Goal: Find specific page/section: Find specific page/section

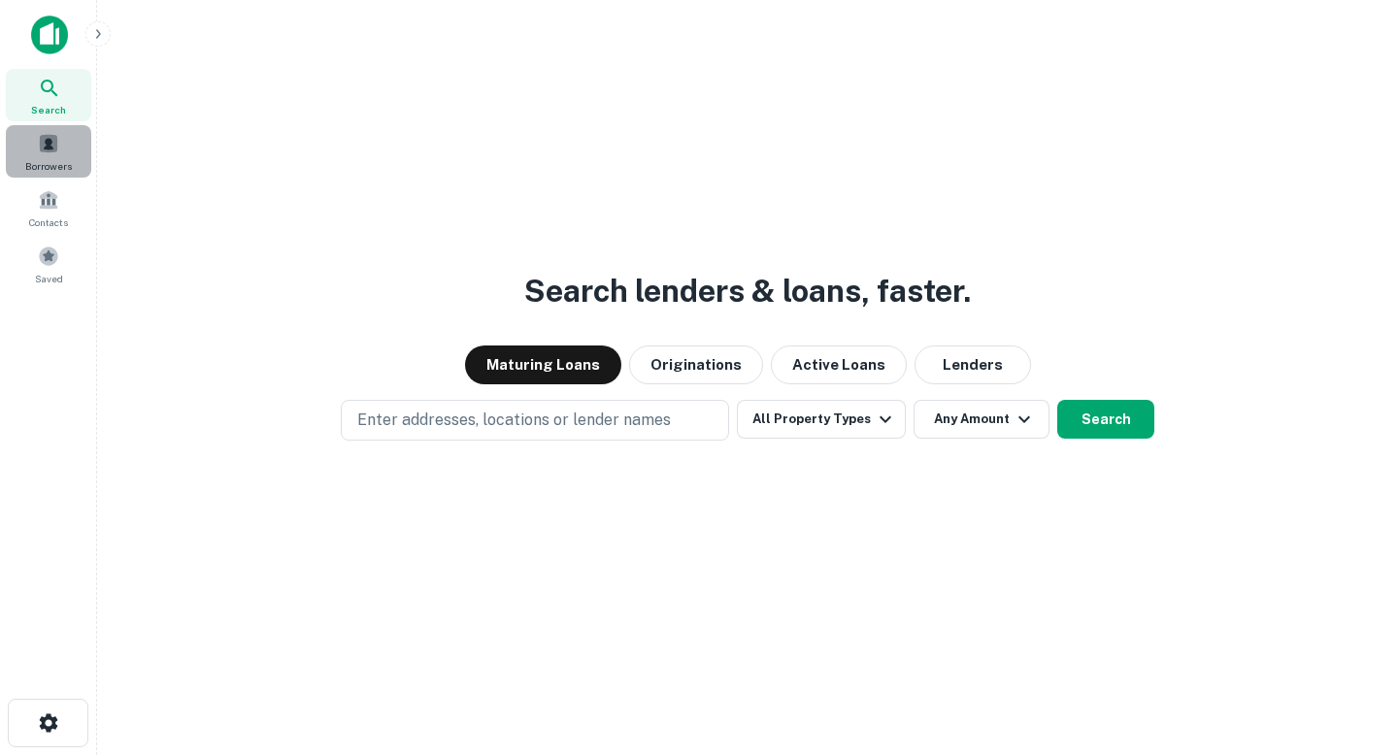
click at [66, 152] on div "Borrowers" at bounding box center [48, 151] width 85 height 52
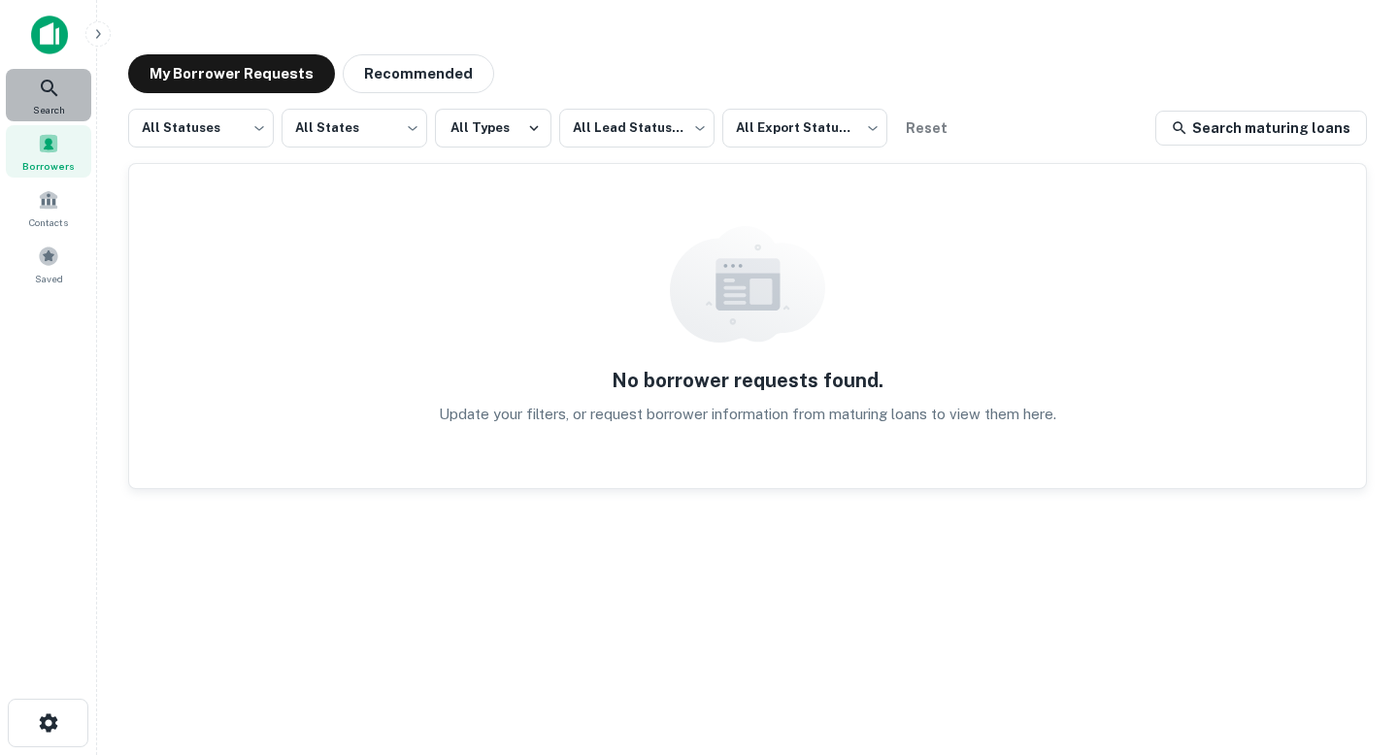
click at [43, 118] on div "Search" at bounding box center [48, 95] width 85 height 52
